Goal: Task Accomplishment & Management: Use online tool/utility

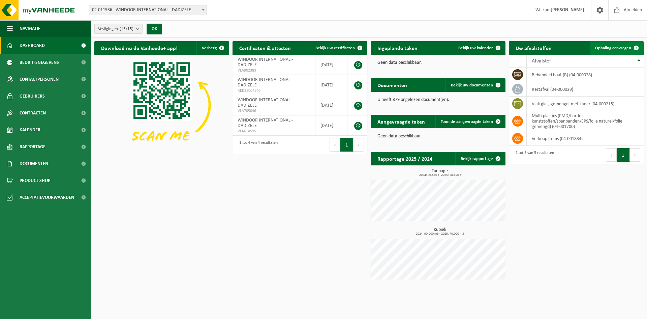
click at [625, 49] on span "Ophaling aanvragen" at bounding box center [613, 48] width 36 height 4
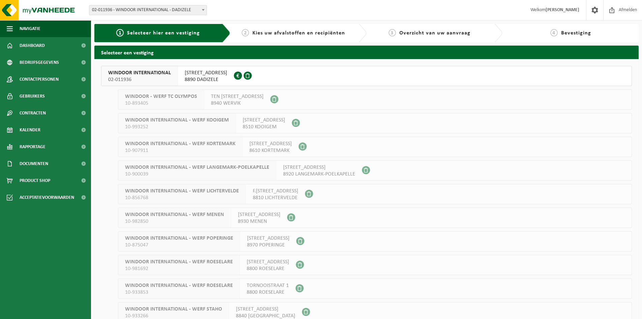
click at [143, 73] on span "WINDOOR INTERNATIONAL" at bounding box center [139, 72] width 63 height 7
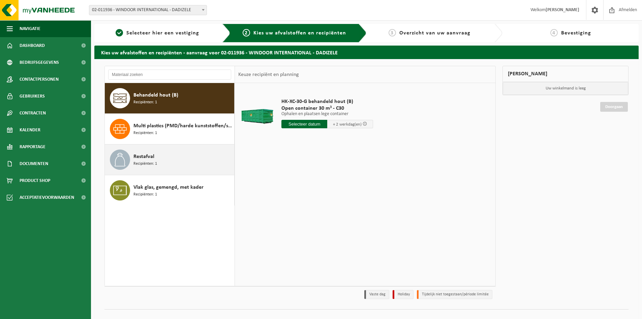
click at [144, 156] on span "Restafval" at bounding box center [143, 156] width 21 height 8
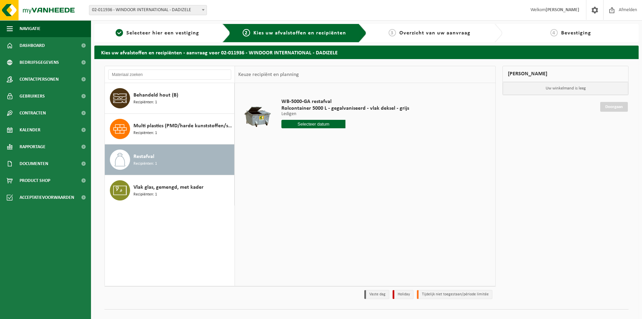
click at [312, 124] on input "text" at bounding box center [313, 124] width 64 height 8
click at [297, 170] on div "7" at bounding box center [300, 173] width 12 height 11
type input "Van 2025-10-07"
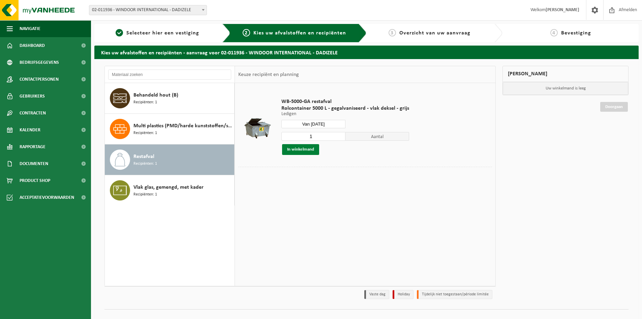
click at [299, 152] on button "In winkelmand" at bounding box center [300, 149] width 37 height 11
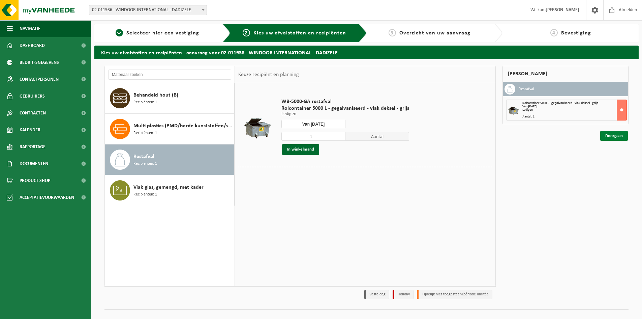
click at [610, 137] on link "Doorgaan" at bounding box center [614, 136] width 28 height 10
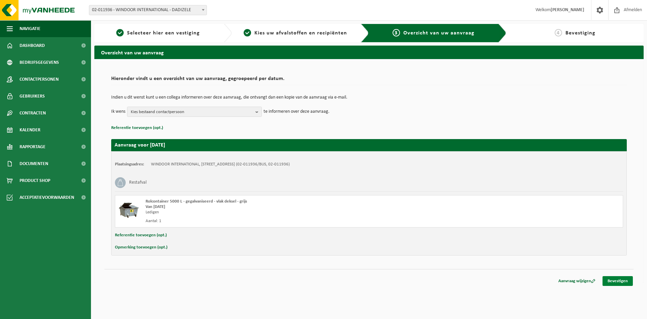
click at [625, 280] on link "Bevestigen" at bounding box center [618, 281] width 30 height 10
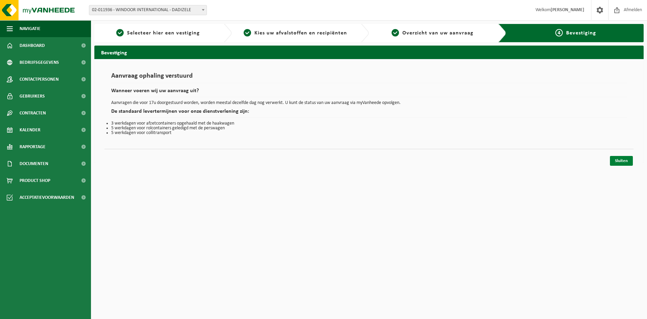
click at [620, 159] on link "Sluiten" at bounding box center [621, 161] width 23 height 10
